Goal: Find specific page/section: Find specific page/section

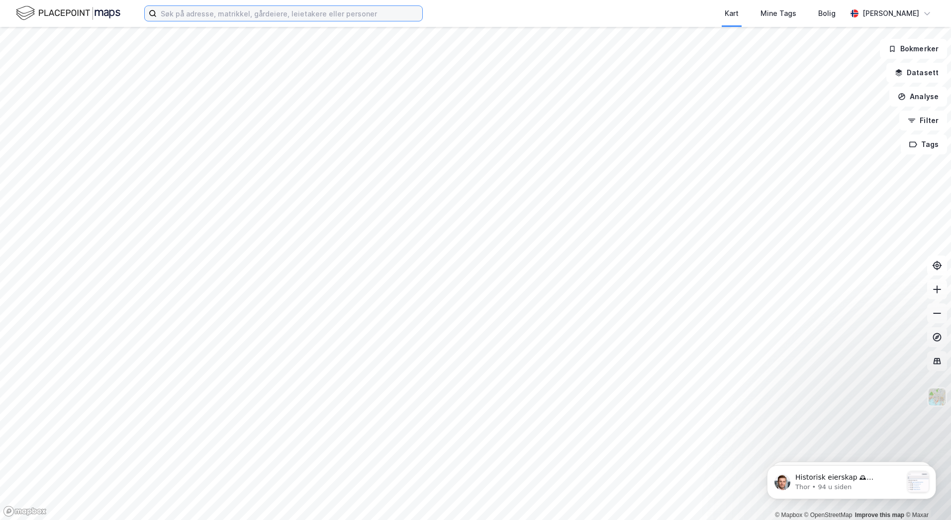
click at [270, 13] on input at bounding box center [290, 13] width 266 height 15
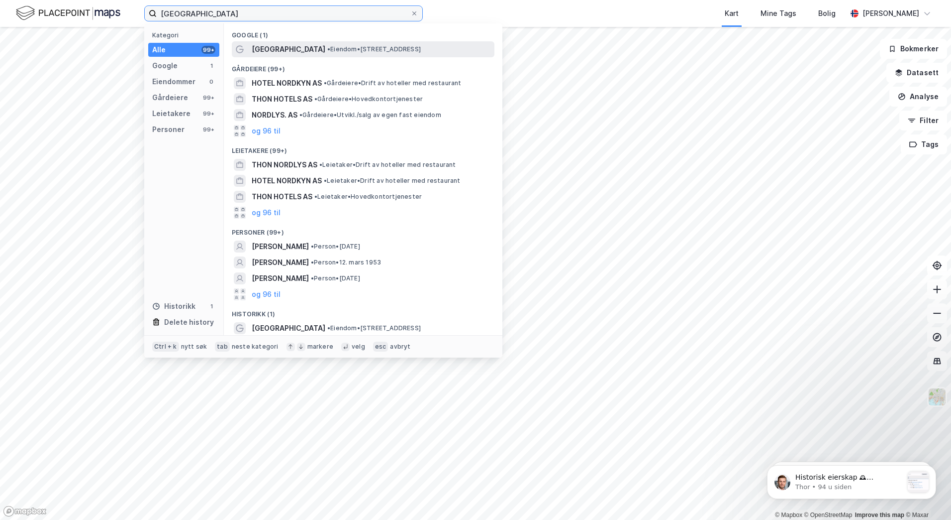
type input "[GEOGRAPHIC_DATA]"
click at [263, 45] on span "[GEOGRAPHIC_DATA]" at bounding box center [289, 49] width 74 height 12
